Goal: Use online tool/utility: Utilize a website feature to perform a specific function

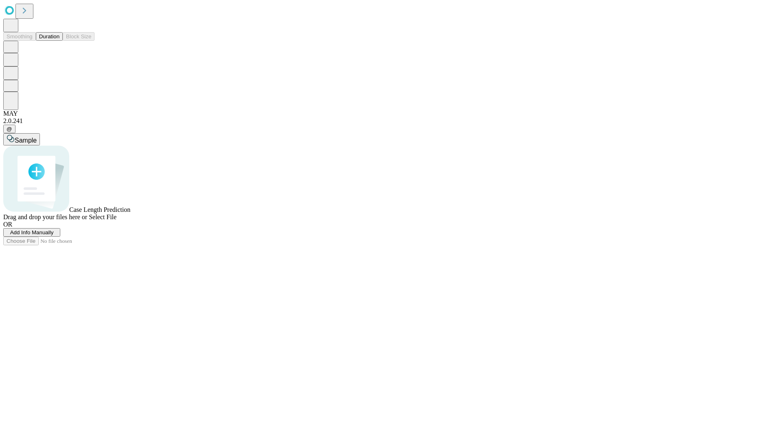
click at [54, 235] on span "Add Info Manually" at bounding box center [32, 232] width 44 height 6
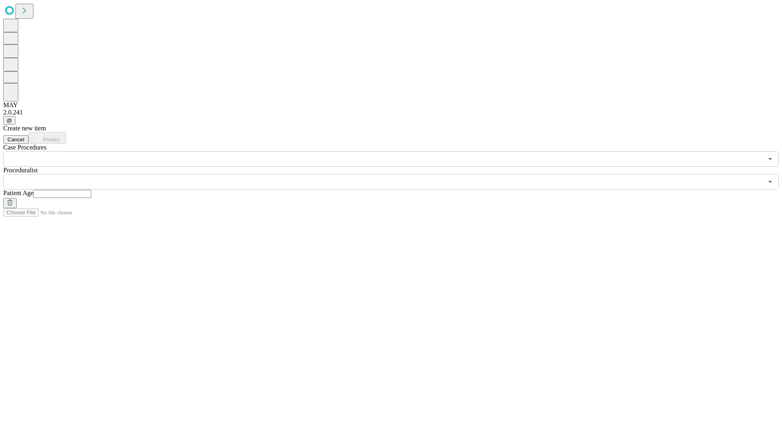
click at [91, 190] on input "text" at bounding box center [62, 194] width 58 height 8
type input "**"
click at [396, 174] on input "text" at bounding box center [382, 181] width 759 height 15
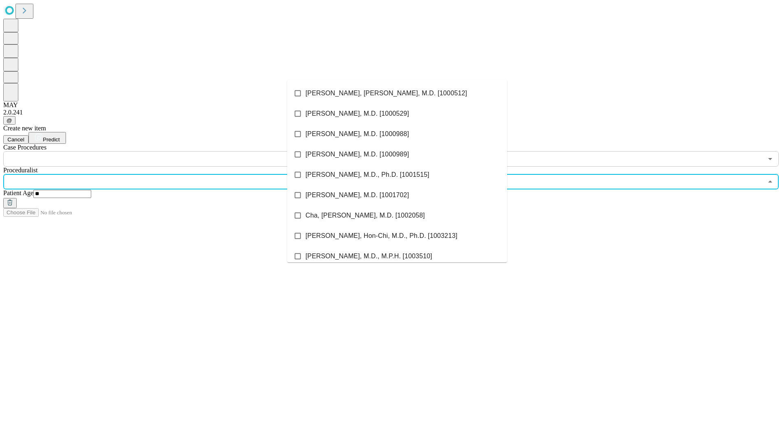
click at [397, 93] on li "[PERSON_NAME], [PERSON_NAME], M.D. [1000512]" at bounding box center [397, 93] width 220 height 20
click at [171, 151] on input "text" at bounding box center [382, 158] width 759 height 15
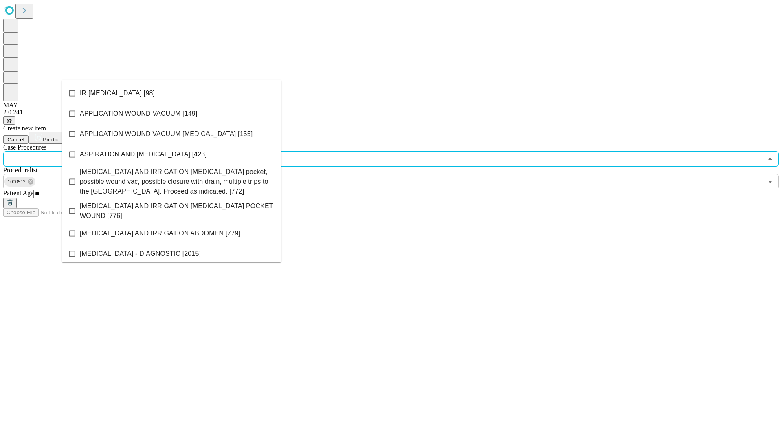
click at [171, 93] on li "IR [MEDICAL_DATA] [98]" at bounding box center [171, 93] width 220 height 20
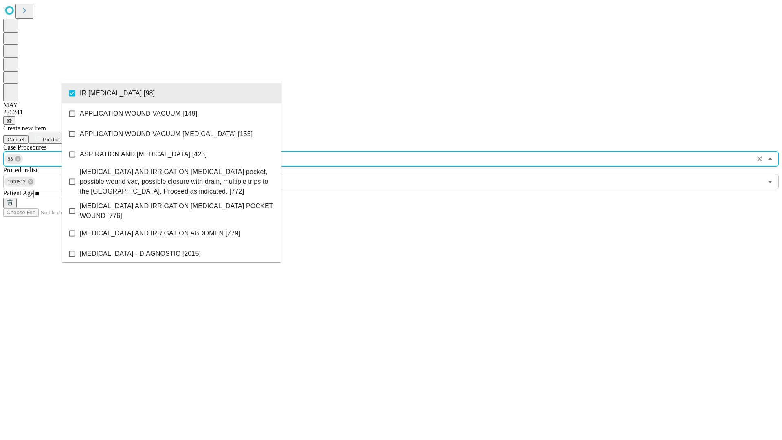
click at [59, 136] on span "Predict" at bounding box center [51, 139] width 17 height 6
